Goal: Check status: Check status

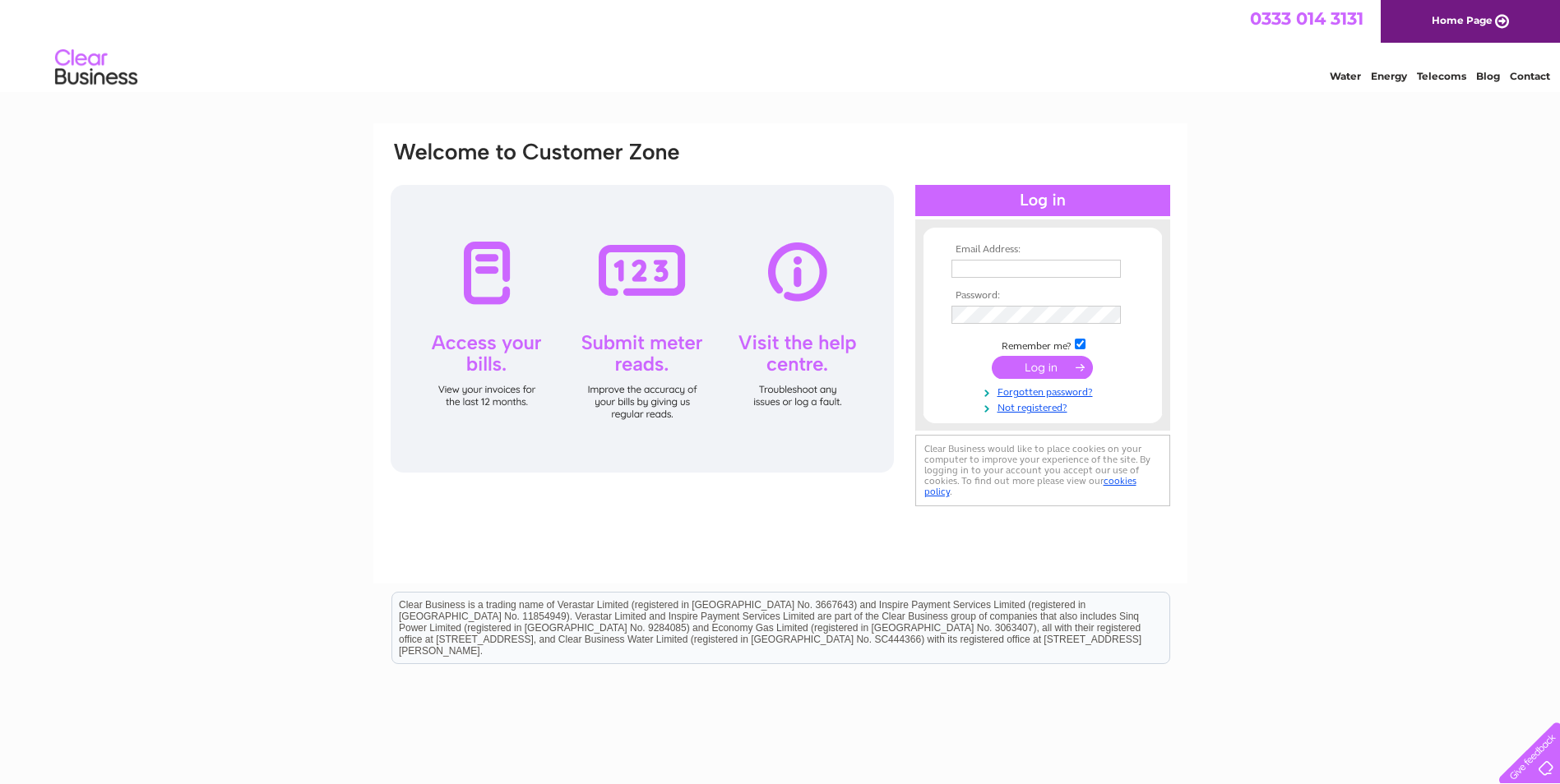
type input "finance@realgooddental.com"
click at [1033, 371] on input "submit" at bounding box center [1042, 367] width 101 height 23
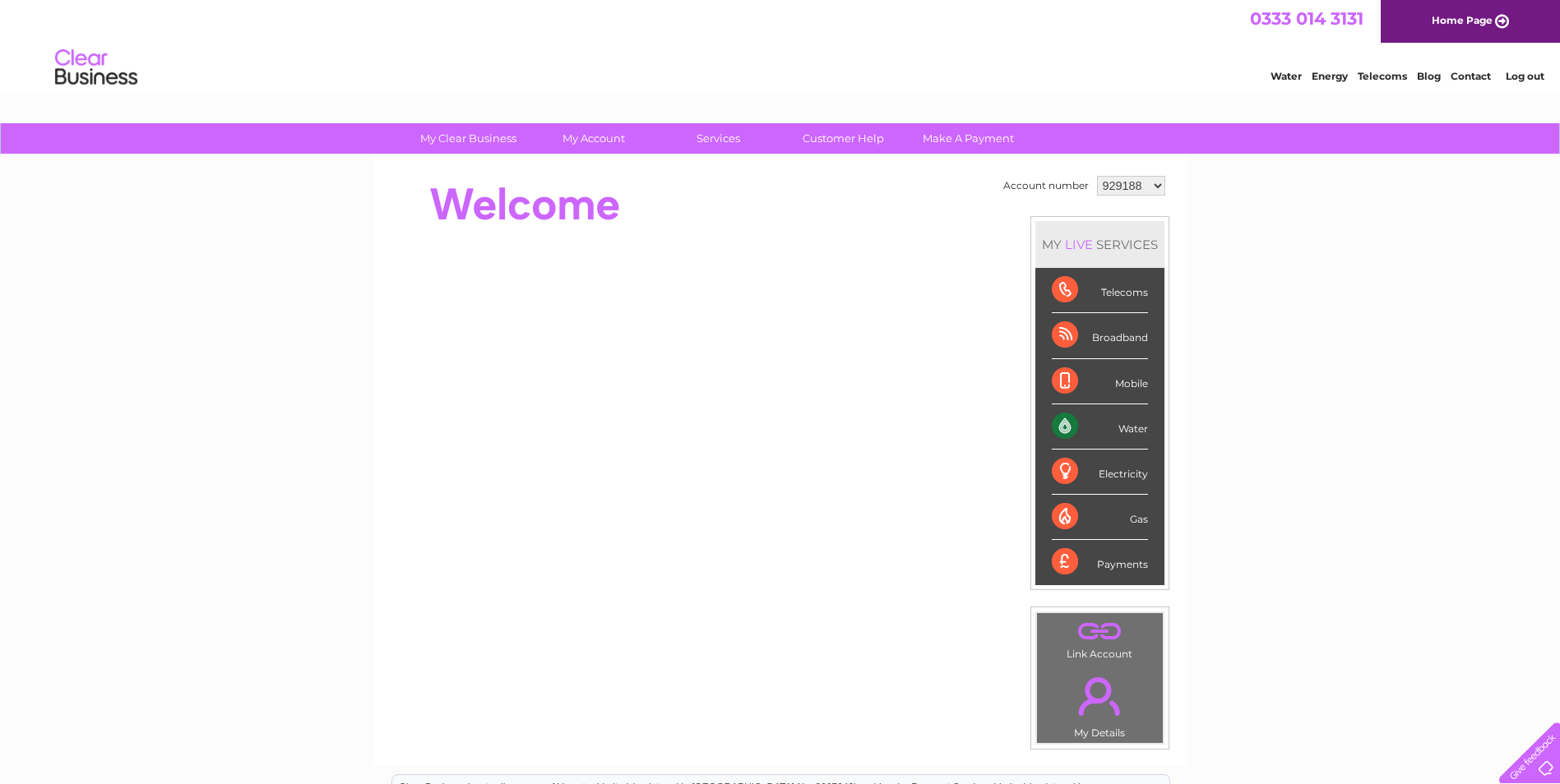
click at [1102, 184] on select "929188 948388 1156878" at bounding box center [1132, 185] width 68 height 20
click at [1097, 176] on select "929188 948388 1156878" at bounding box center [1132, 185] width 68 height 20
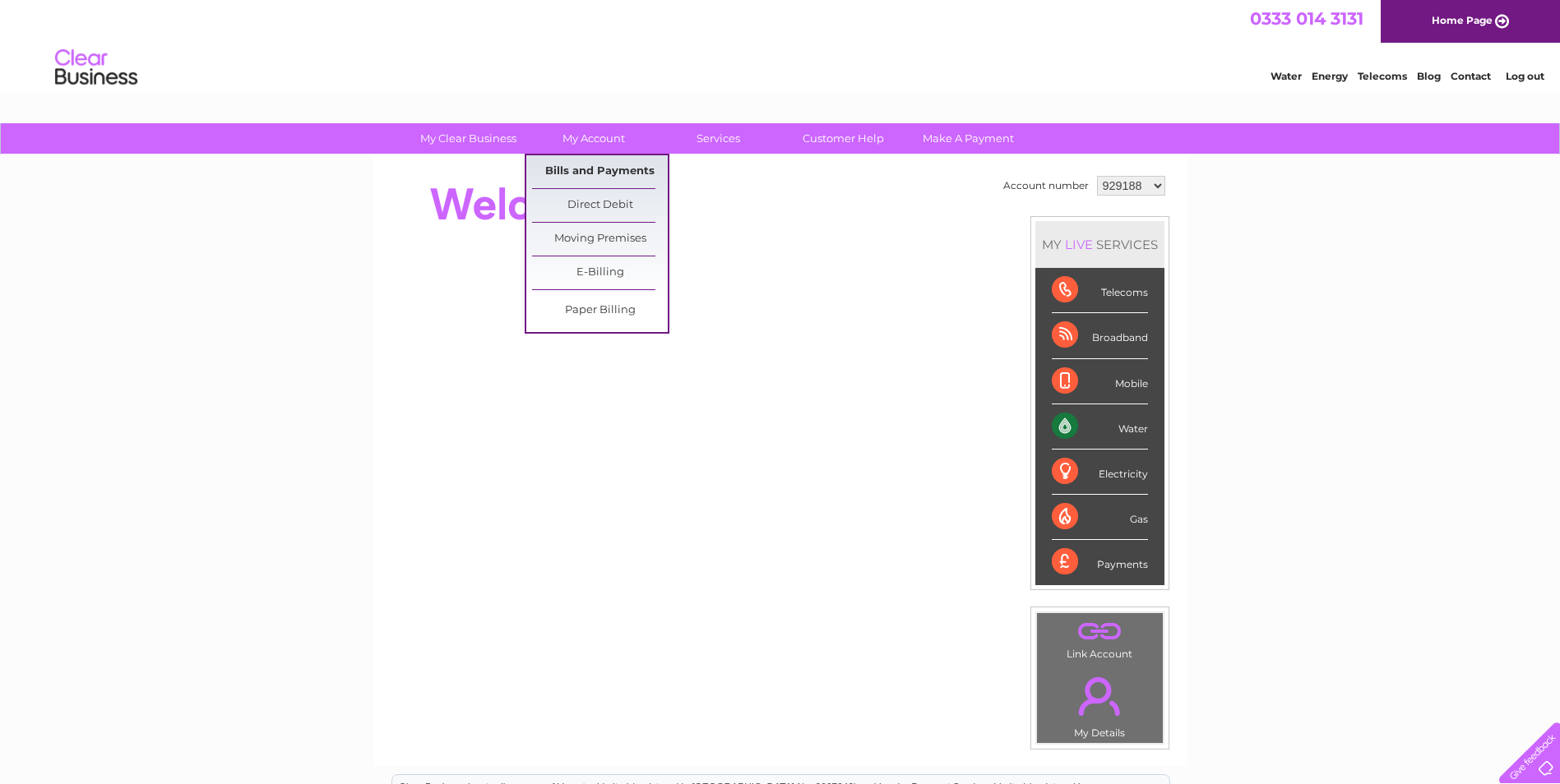
click at [596, 170] on link "Bills and Payments" at bounding box center [600, 172] width 136 height 33
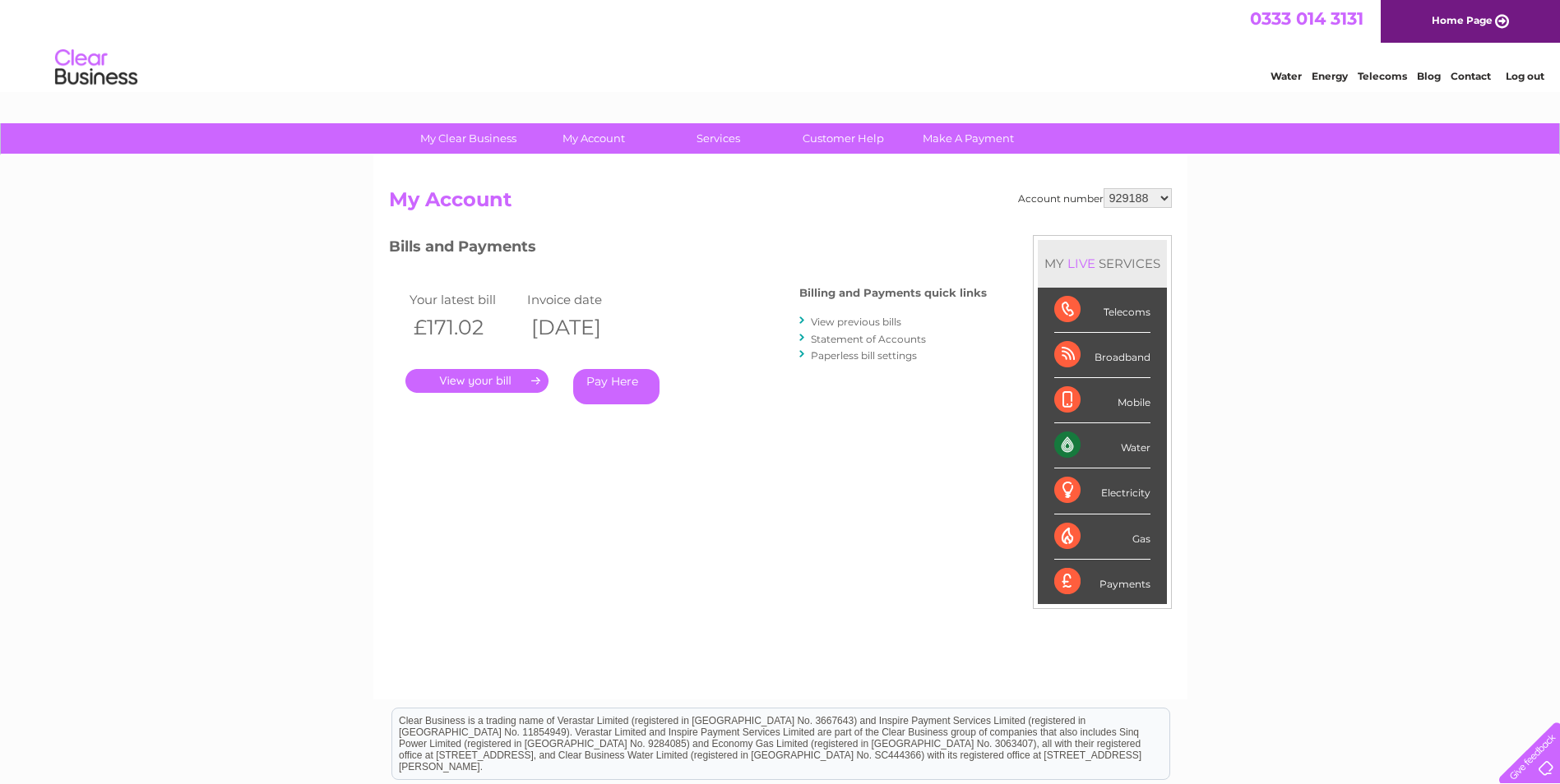
click at [1119, 200] on select "929188 948388 1156878" at bounding box center [1138, 198] width 68 height 20
select select "948388"
click at [1104, 188] on select "929188 948388 1156878" at bounding box center [1138, 198] width 68 height 20
click at [1154, 204] on select "929188 948388 1156878" at bounding box center [1138, 198] width 68 height 20
select select "929188"
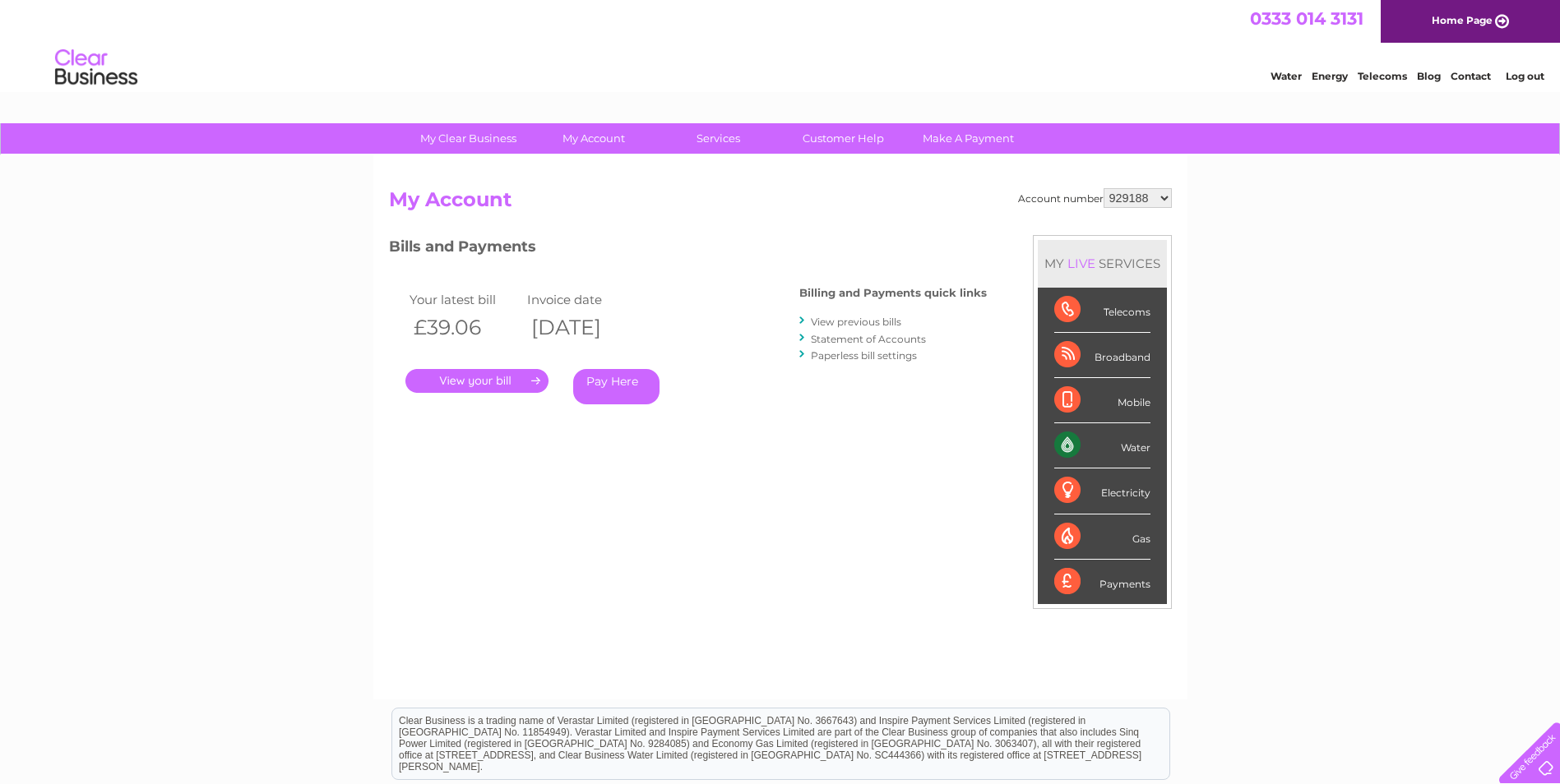
click at [1104, 188] on select "929188 948388 1156878" at bounding box center [1138, 198] width 68 height 20
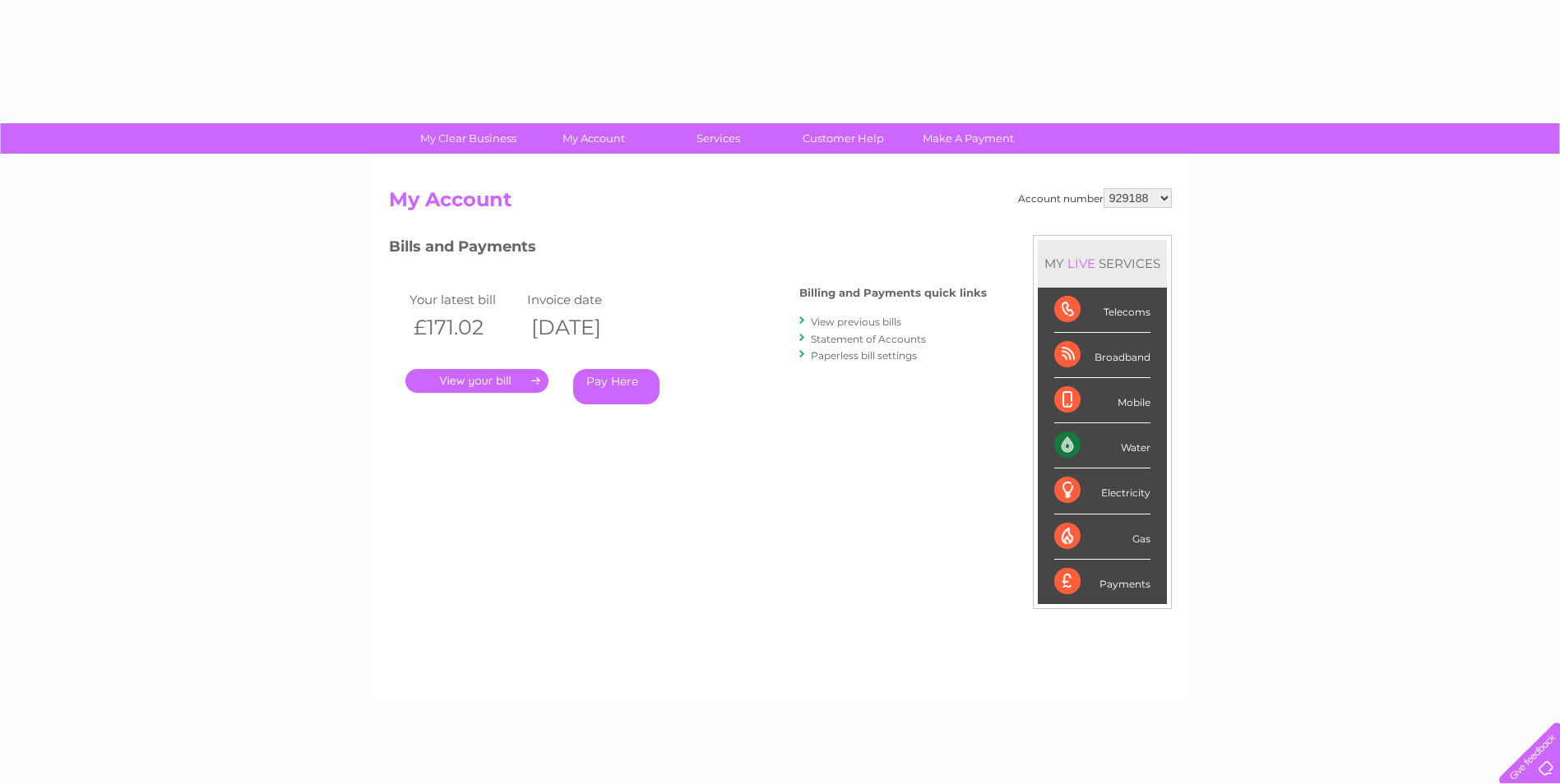
drag, startPoint x: 0, startPoint y: 0, endPoint x: 1142, endPoint y: 200, distance: 1159.4
click at [1142, 200] on select "929188 948388 1156878" at bounding box center [1138, 198] width 68 height 20
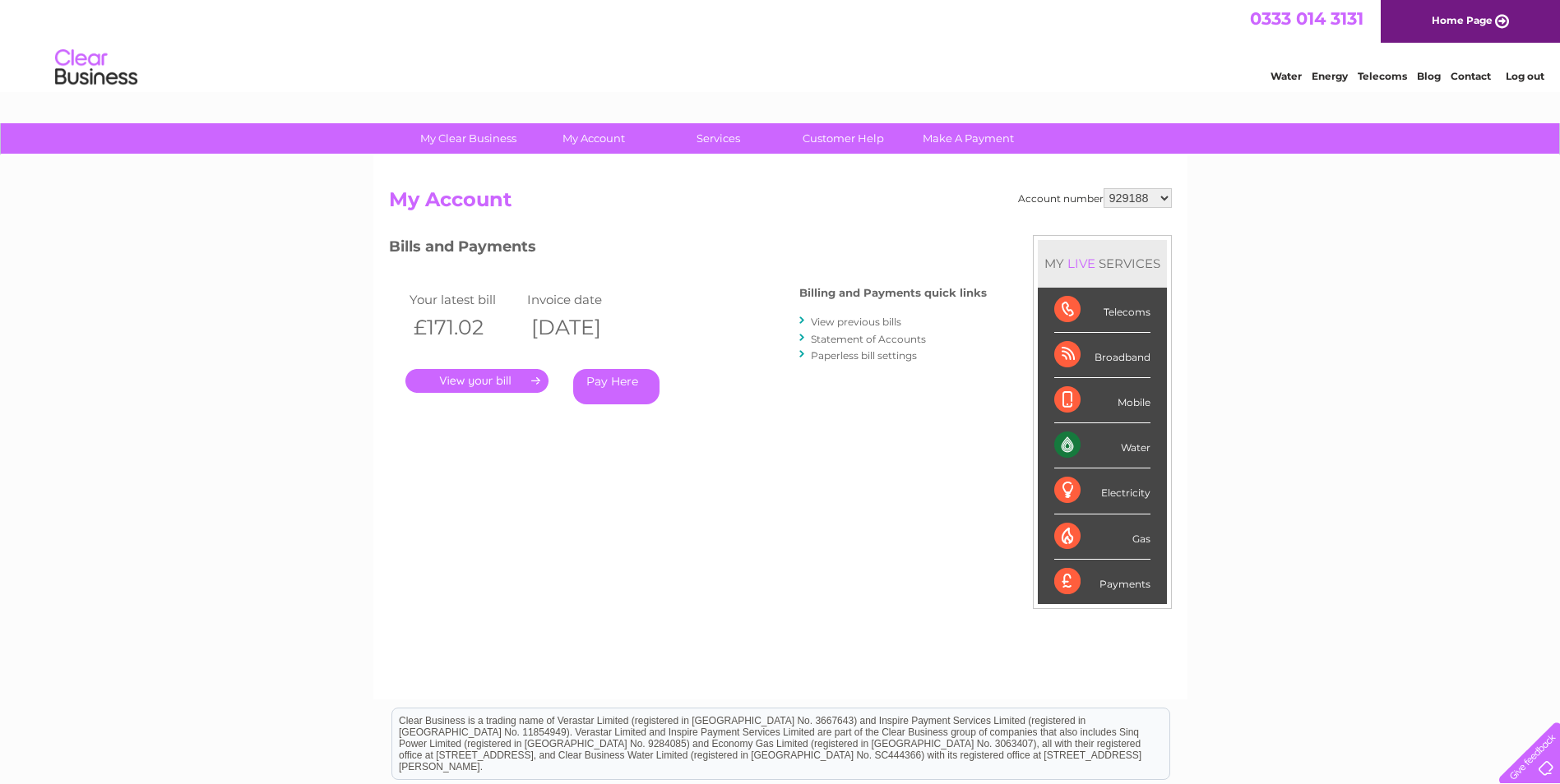
select select "1156878"
click at [1104, 188] on select "929188 948388 1156878" at bounding box center [1138, 198] width 68 height 20
